Goal: Register for event/course

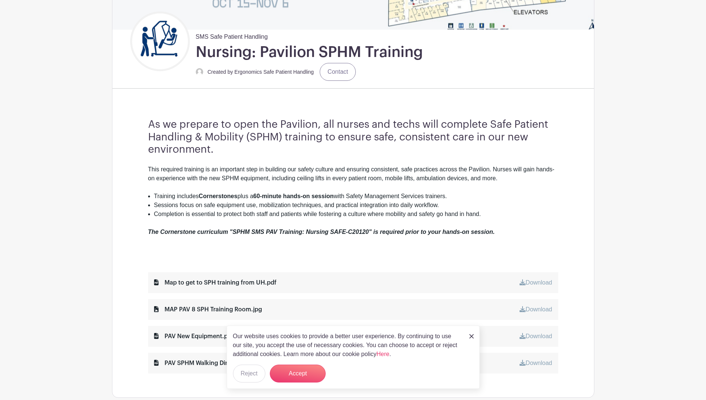
scroll to position [164, 0]
click at [474, 338] on div "Our website uses cookies to provide a better user experience. By continuing to …" at bounding box center [353, 356] width 253 height 63
click at [471, 334] on img at bounding box center [471, 336] width 4 height 4
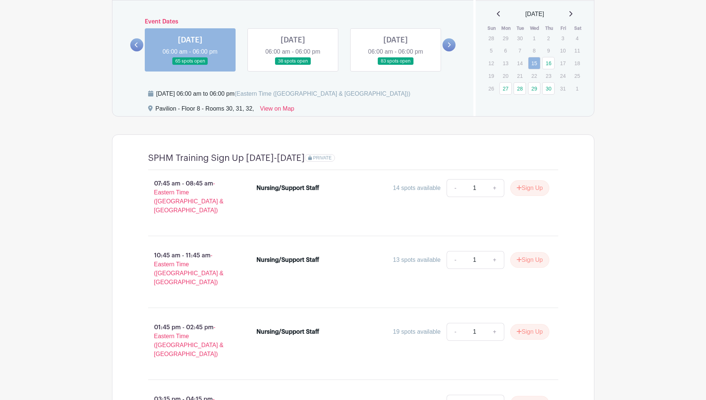
scroll to position [606, 0]
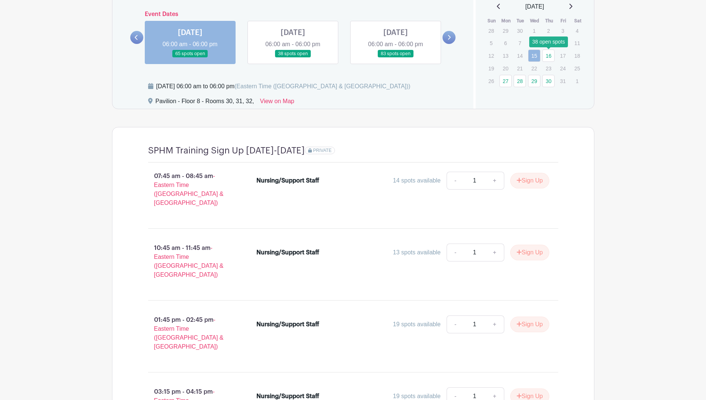
click at [550, 55] on link "16" at bounding box center [548, 55] width 12 height 12
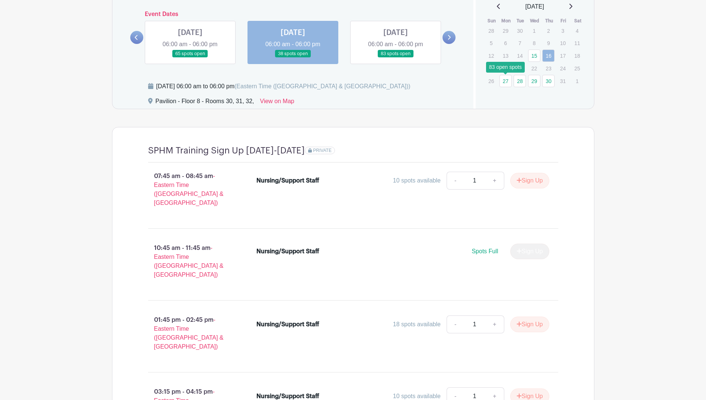
click at [506, 80] on link "27" at bounding box center [505, 81] width 12 height 12
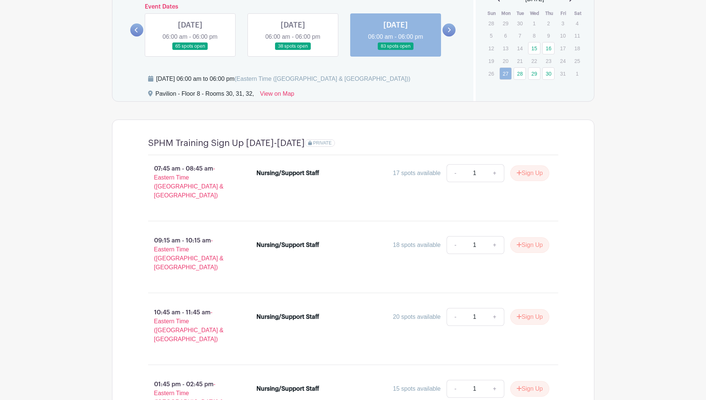
scroll to position [602, 0]
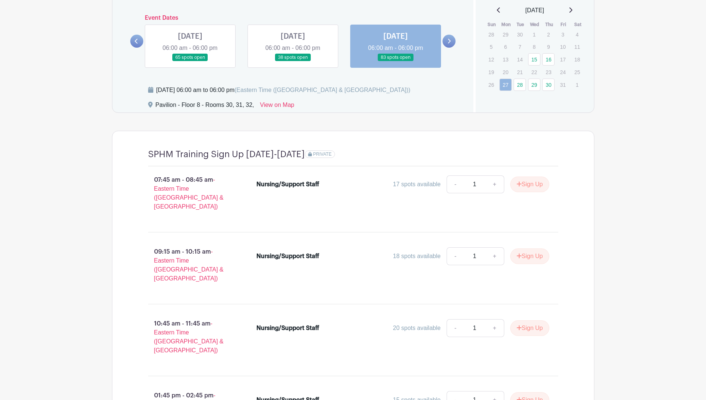
click at [293, 61] on link at bounding box center [293, 61] width 0 height 0
